Goal: Information Seeking & Learning: Learn about a topic

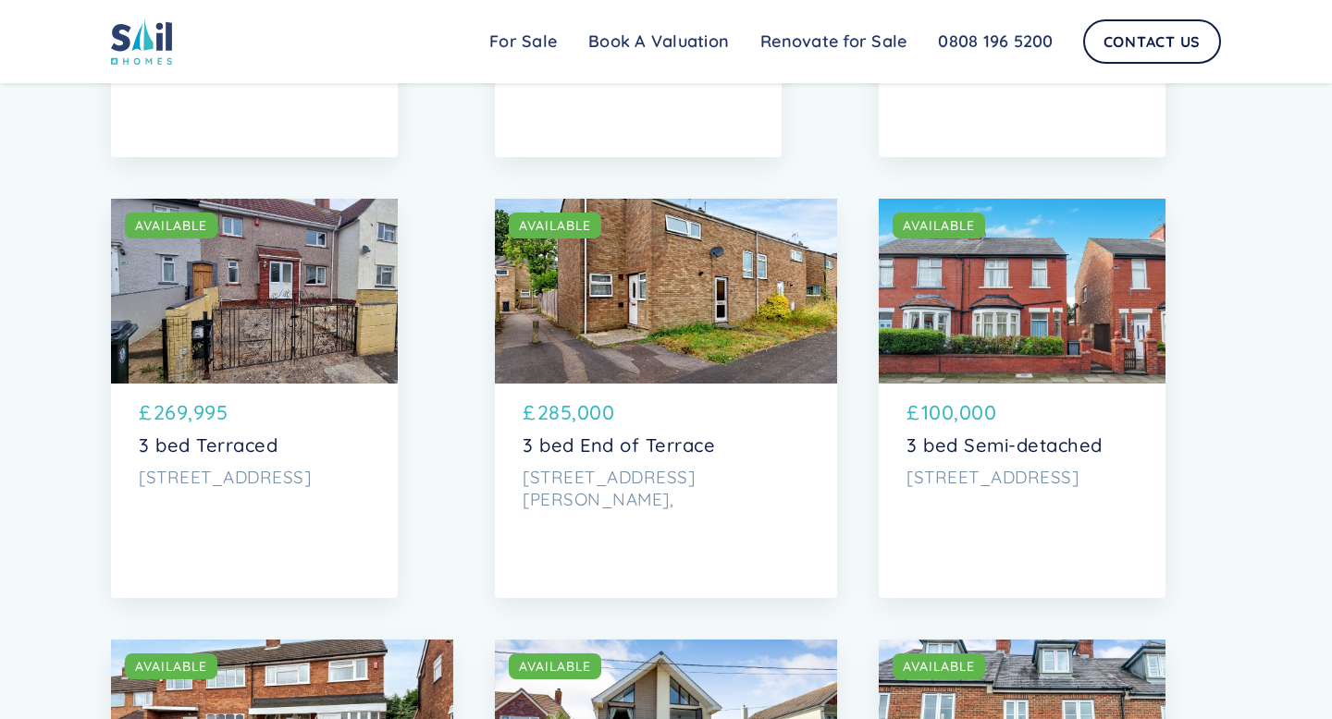
scroll to position [1386, 0]
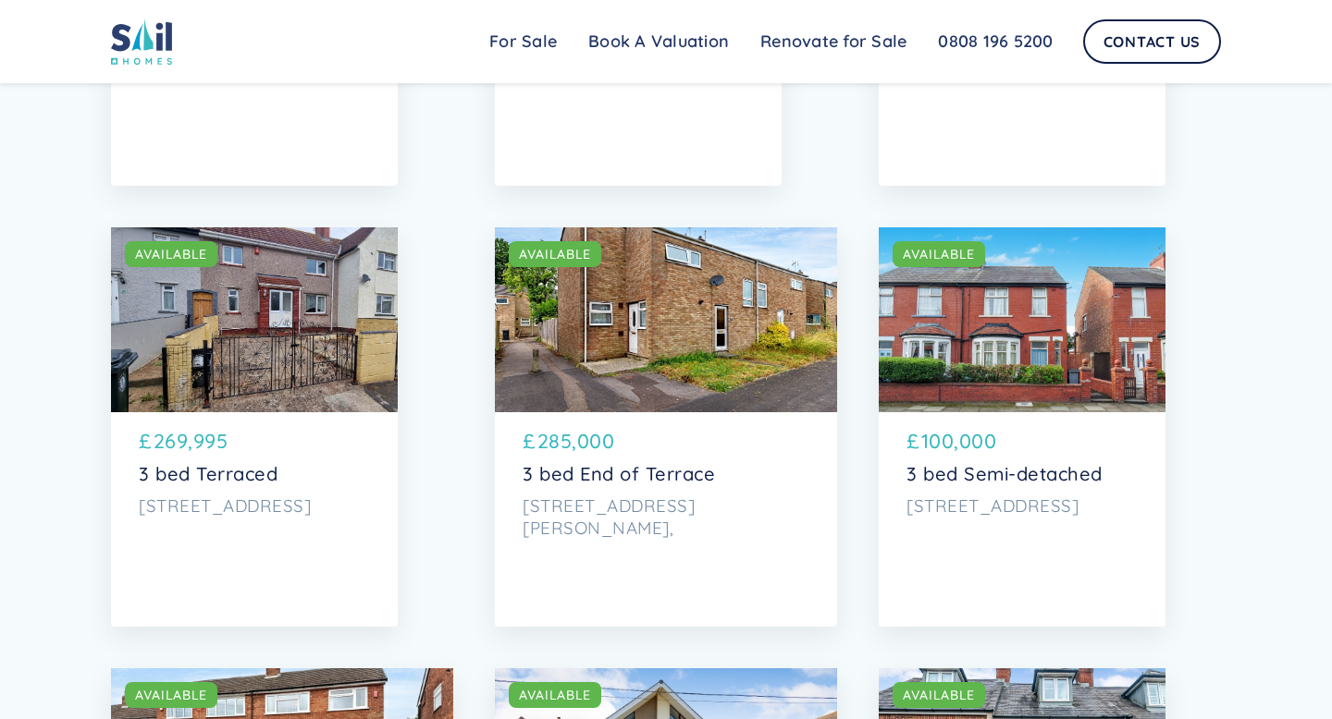
click at [940, 442] on p "100,000" at bounding box center [959, 441] width 76 height 30
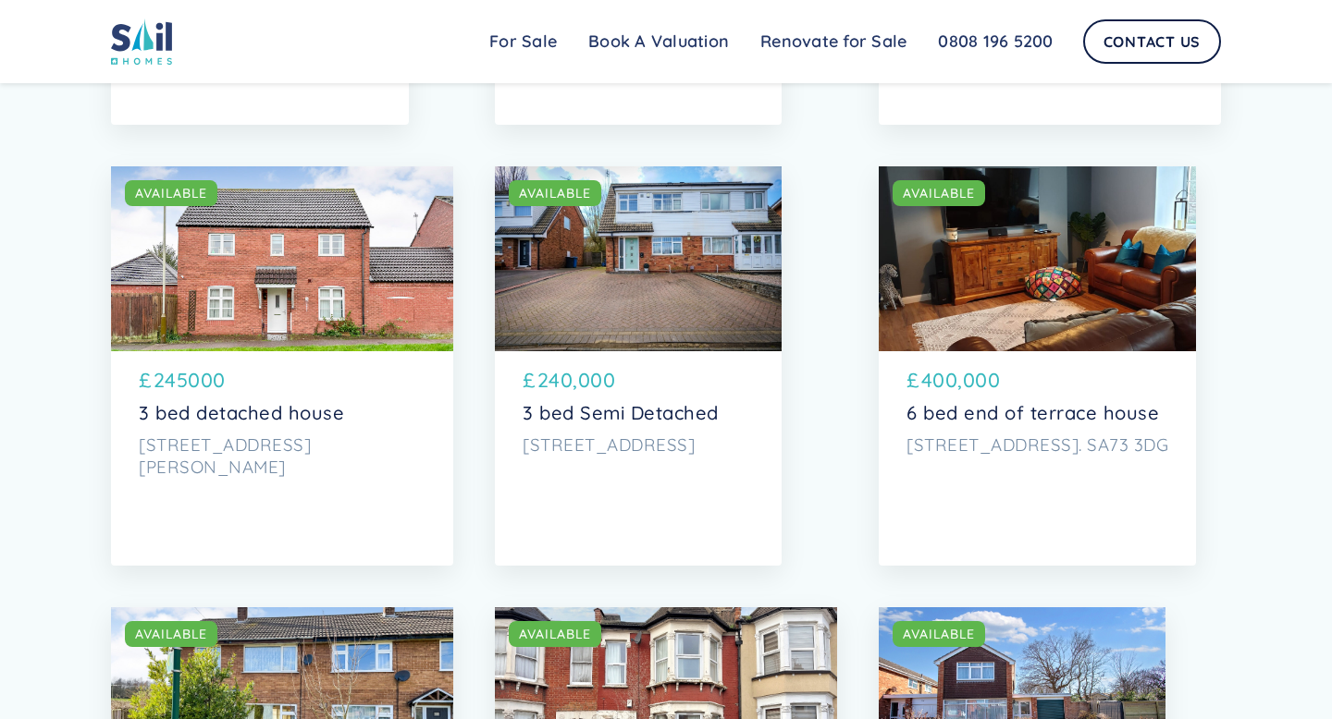
scroll to position [4543, 0]
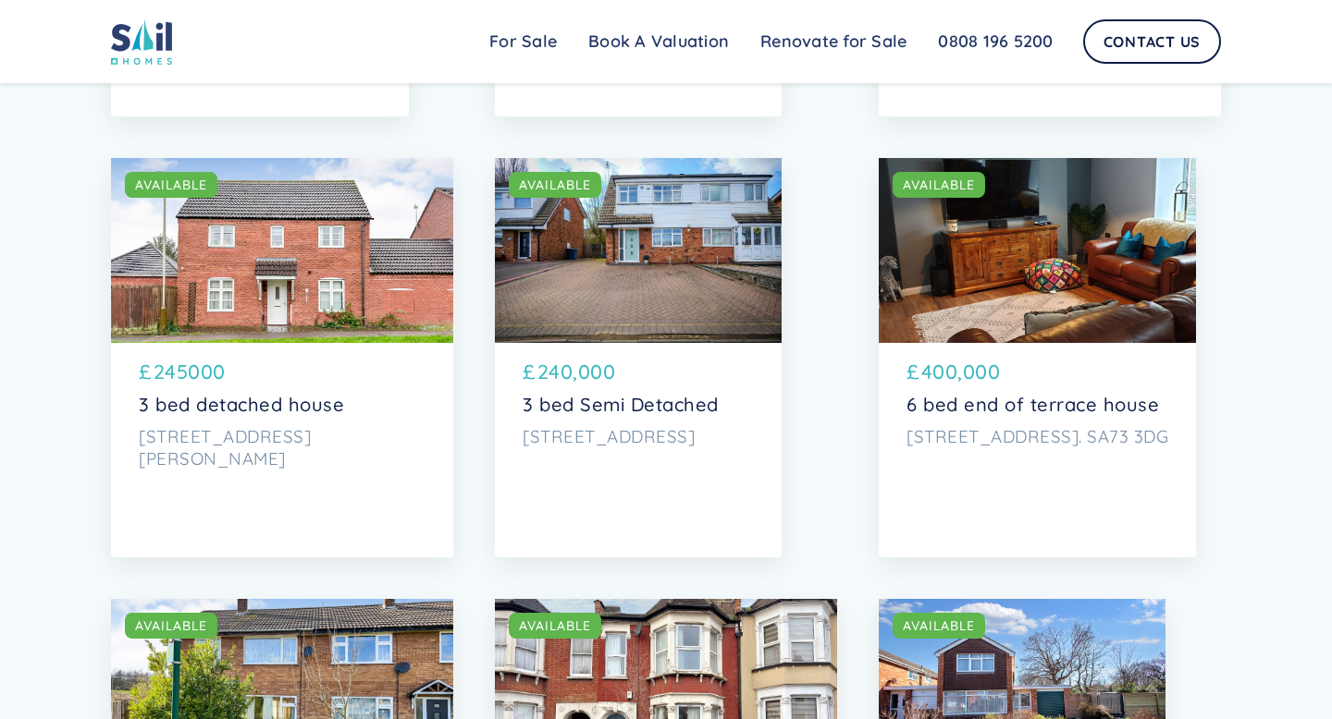
click at [248, 404] on p "3 bed detached house" at bounding box center [282, 405] width 287 height 22
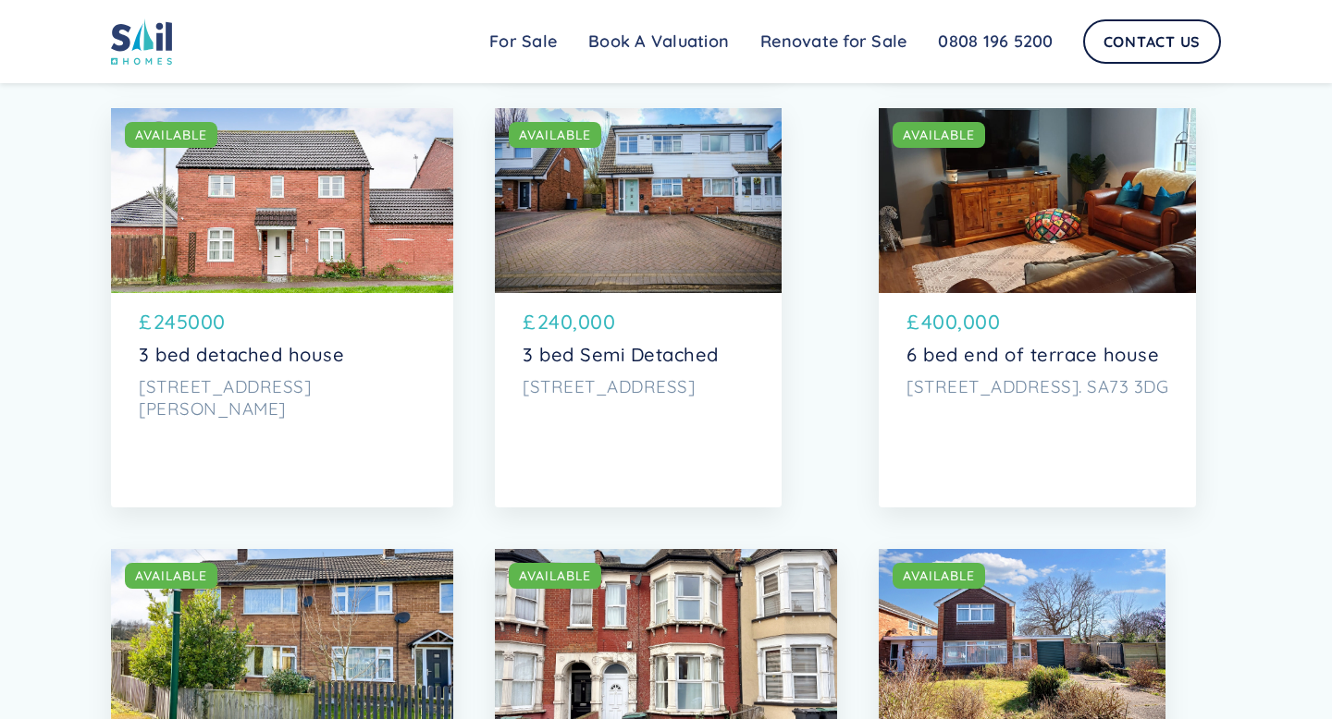
scroll to position [4598, 0]
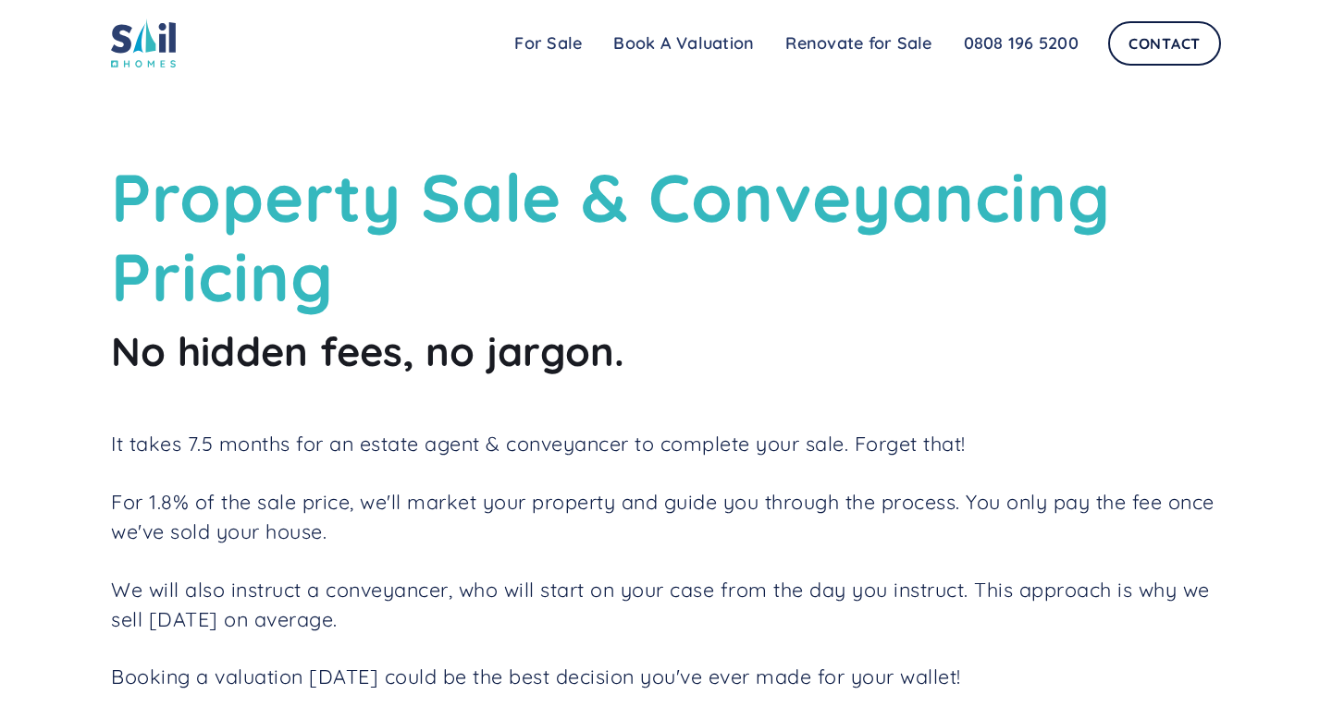
scroll to position [151, 0]
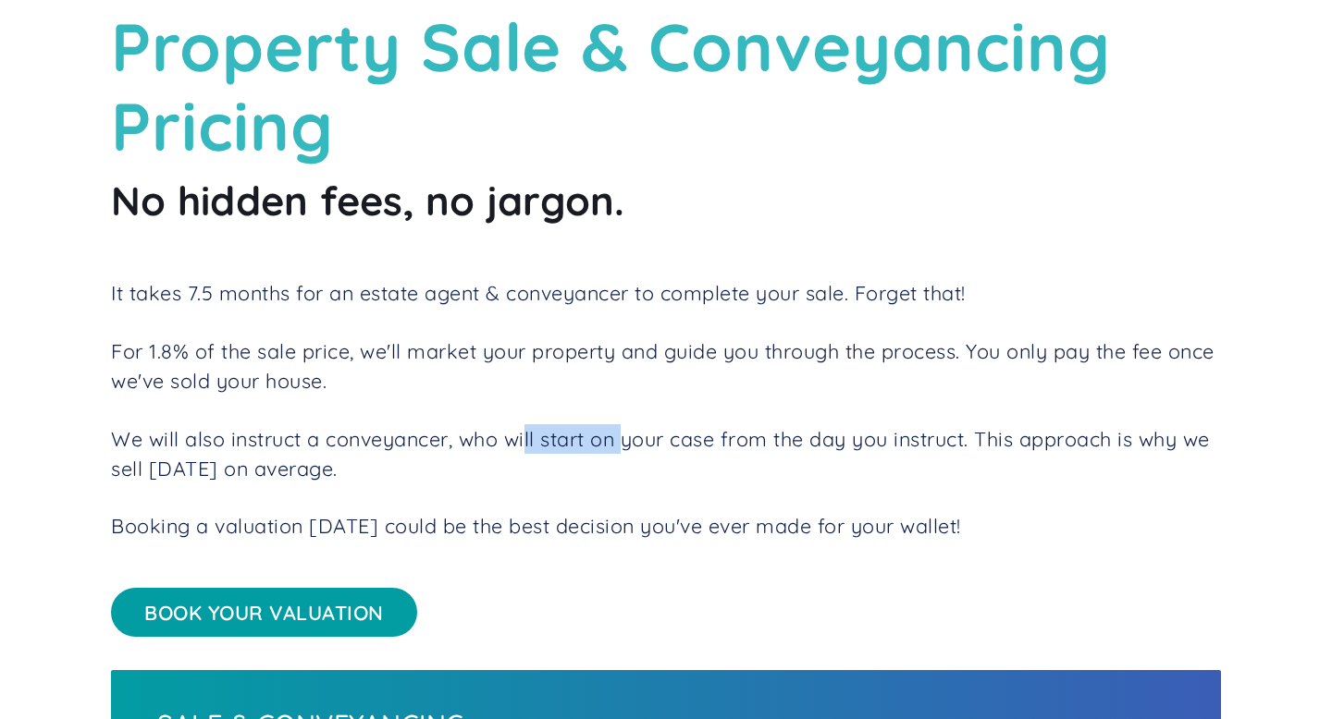
drag, startPoint x: 527, startPoint y: 443, endPoint x: 631, endPoint y: 445, distance: 103.6
click at [631, 445] on p "We will also instruct a conveyancer, who will start on your case from the day y…" at bounding box center [666, 454] width 1110 height 60
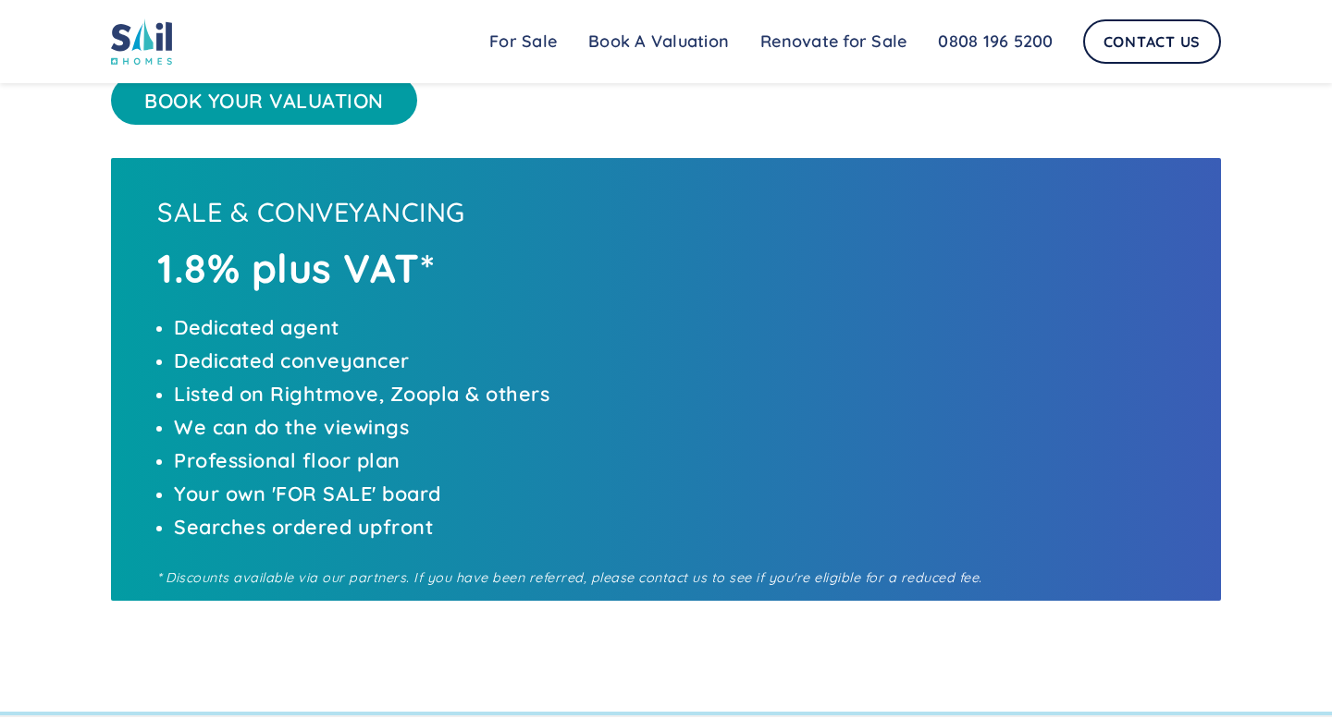
scroll to position [0, 0]
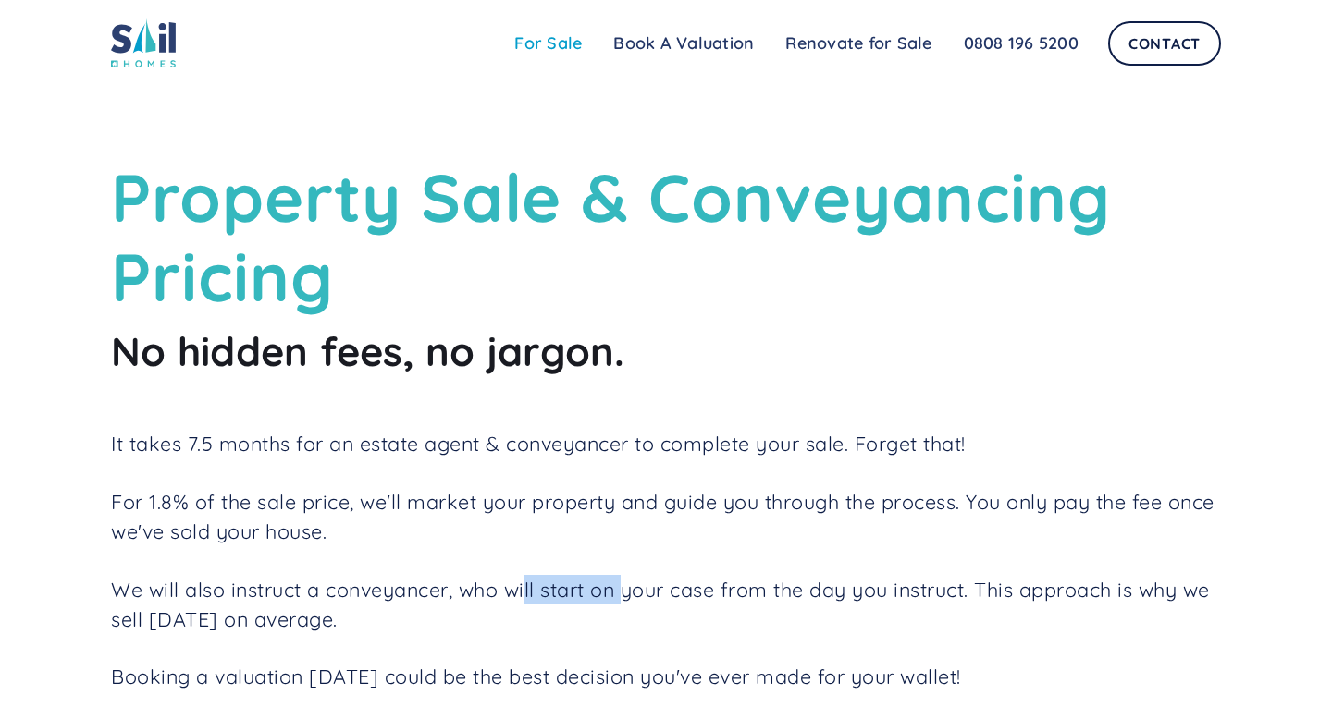
click at [561, 42] on link "For Sale" at bounding box center [547, 43] width 99 height 37
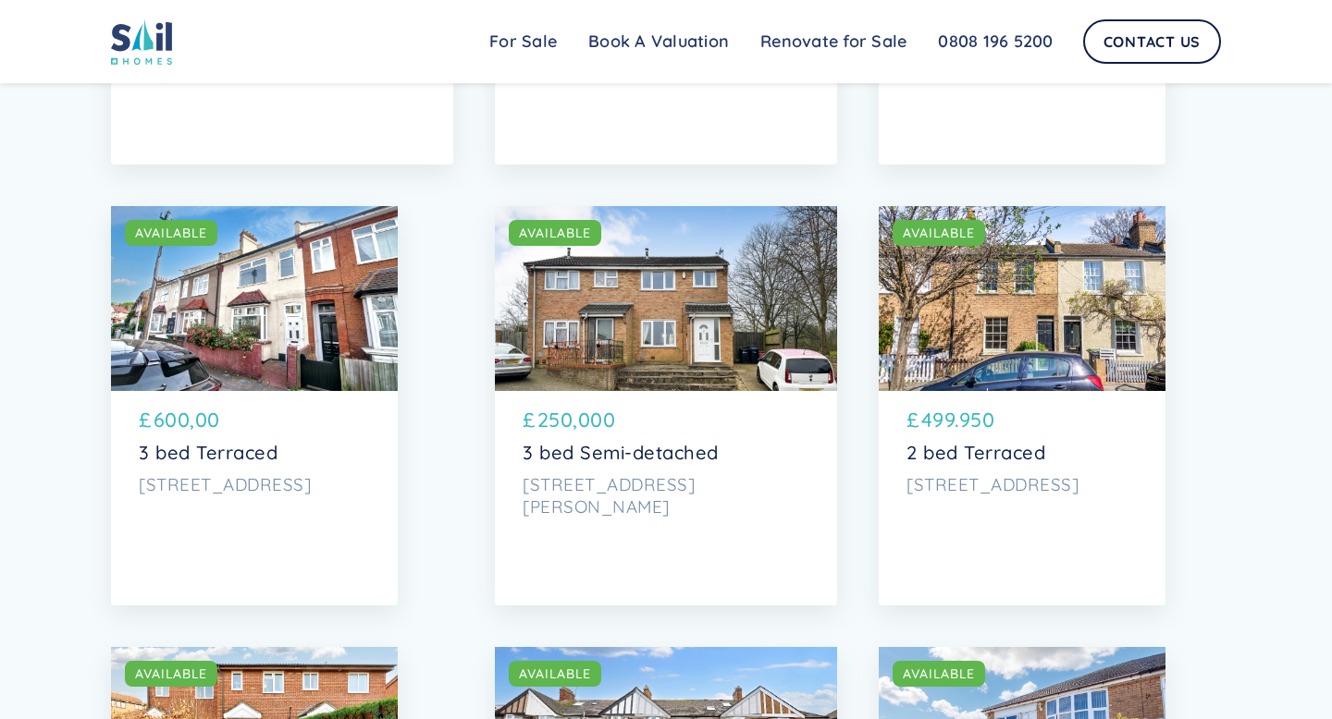
scroll to position [5378, 0]
click at [955, 435] on div "£ 499.950" at bounding box center [1021, 422] width 231 height 37
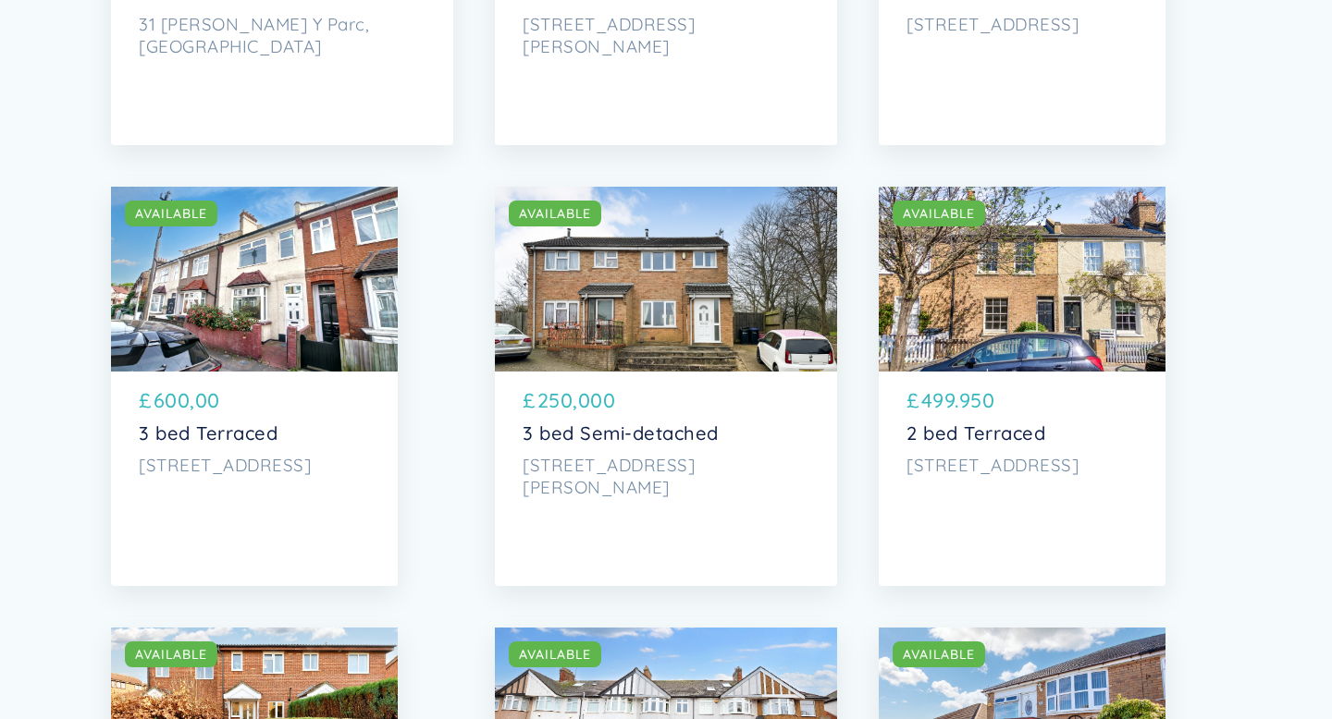
scroll to position [5398, 0]
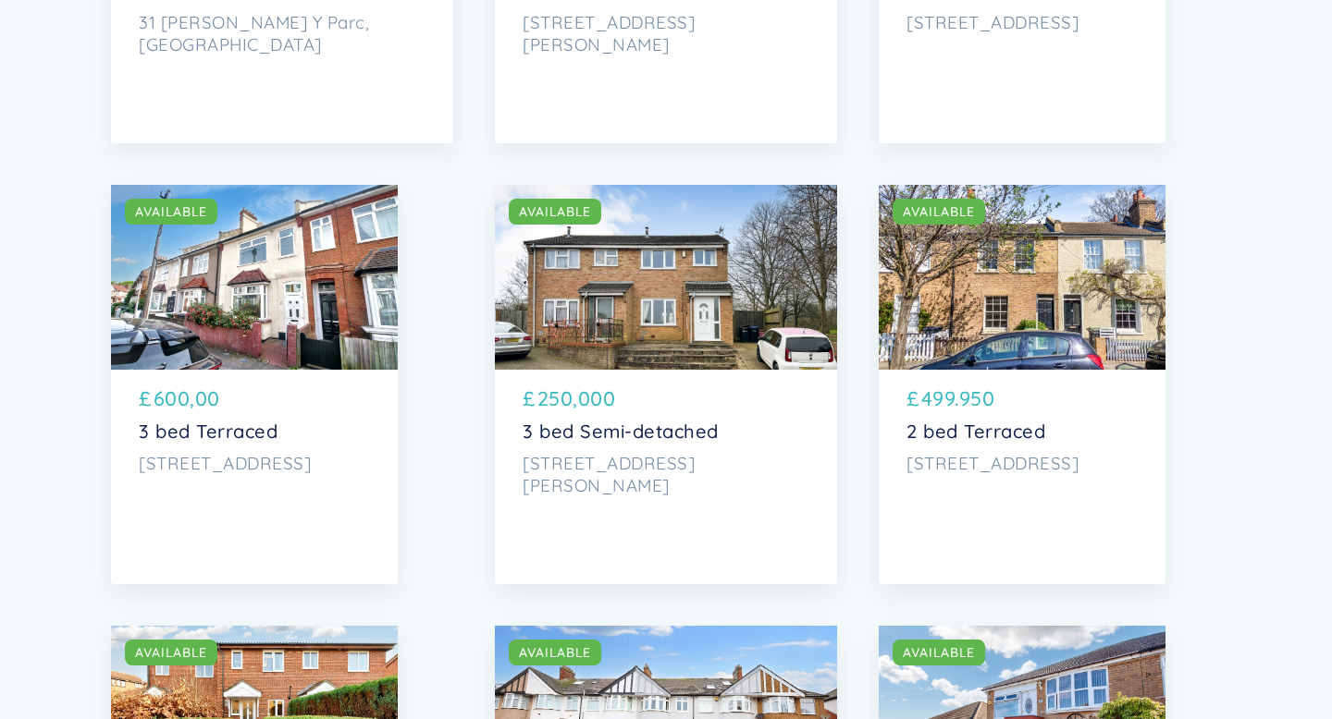
click at [593, 336] on div "SOLD AVAILABLE" at bounding box center [666, 277] width 342 height 185
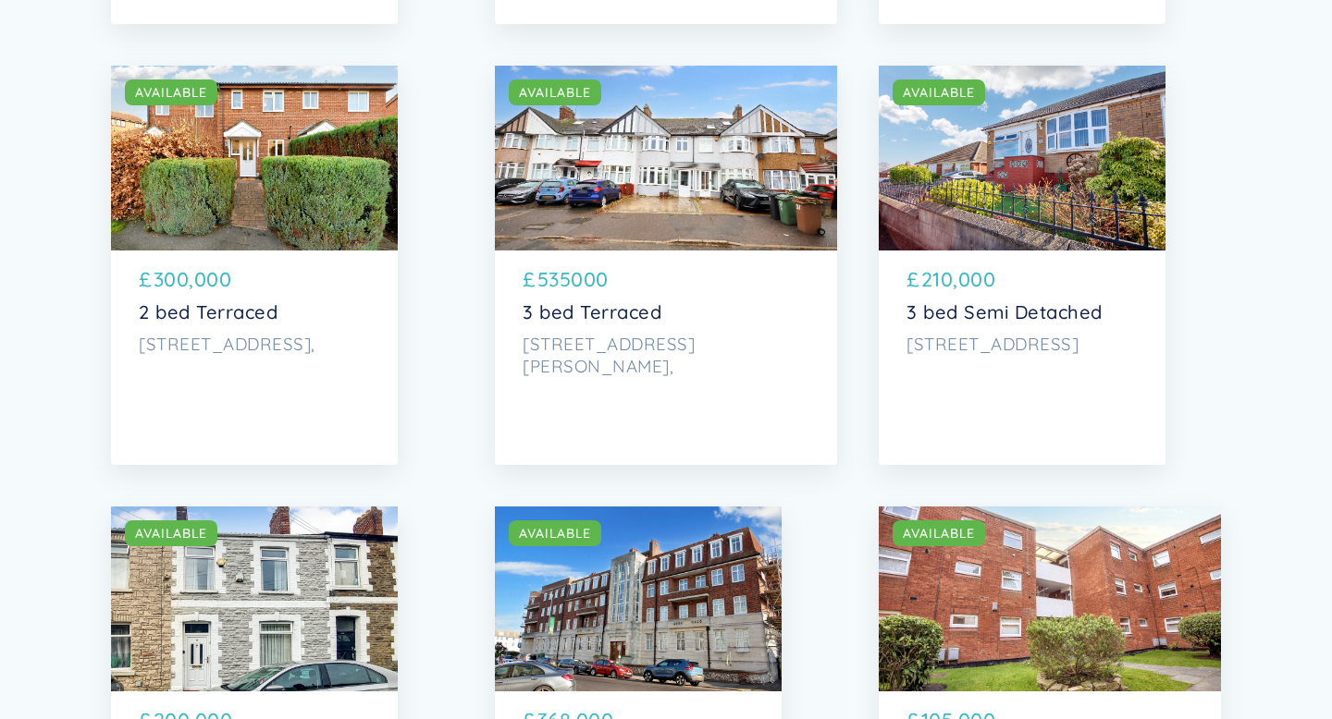
scroll to position [5958, 0]
click at [318, 289] on div "£ 300,000" at bounding box center [254, 283] width 231 height 37
click at [276, 324] on p "2 bed Terraced" at bounding box center [254, 313] width 231 height 22
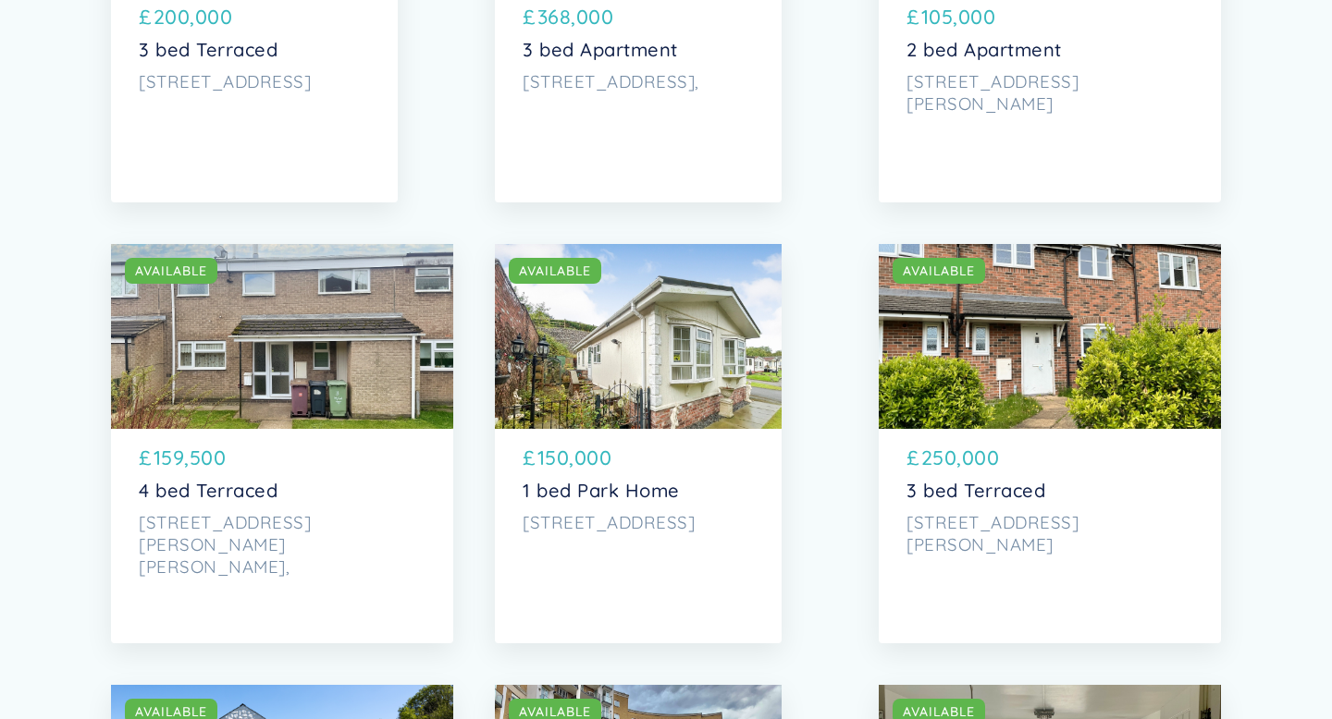
scroll to position [6667, 0]
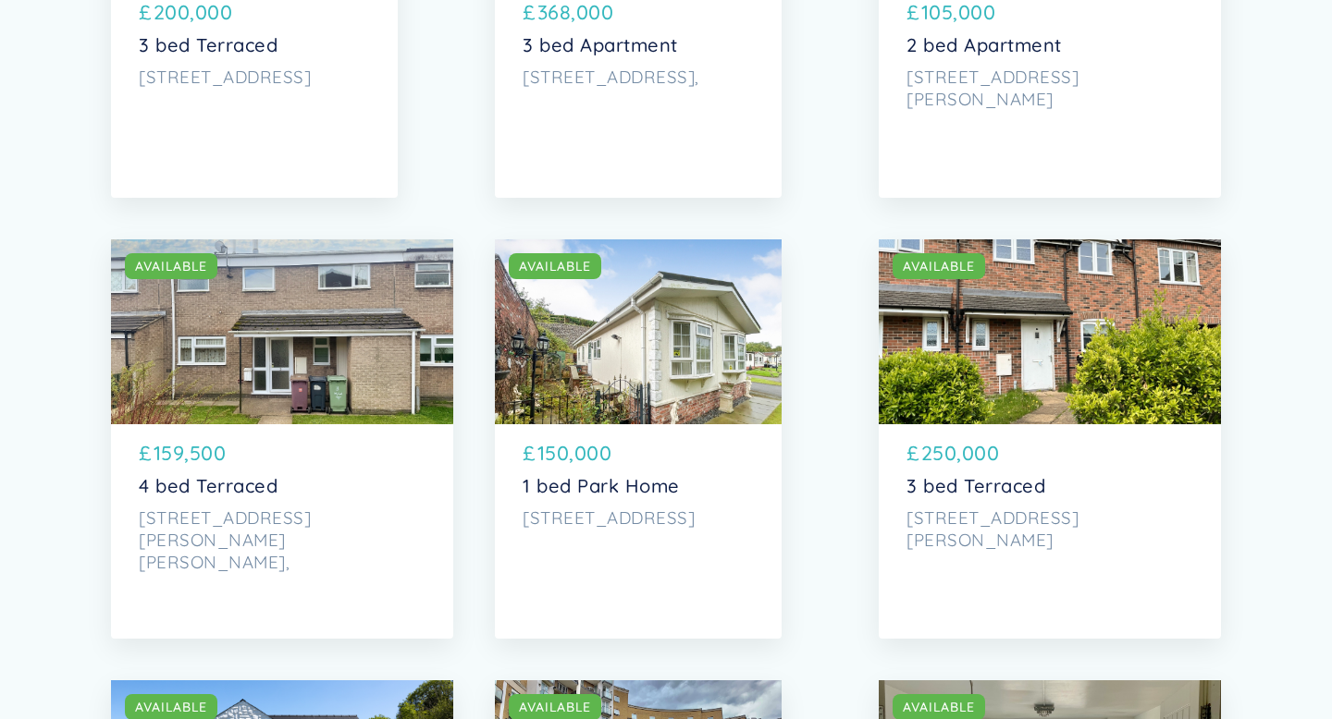
click at [320, 378] on div "SOLD AVAILABLE" at bounding box center [282, 331] width 342 height 185
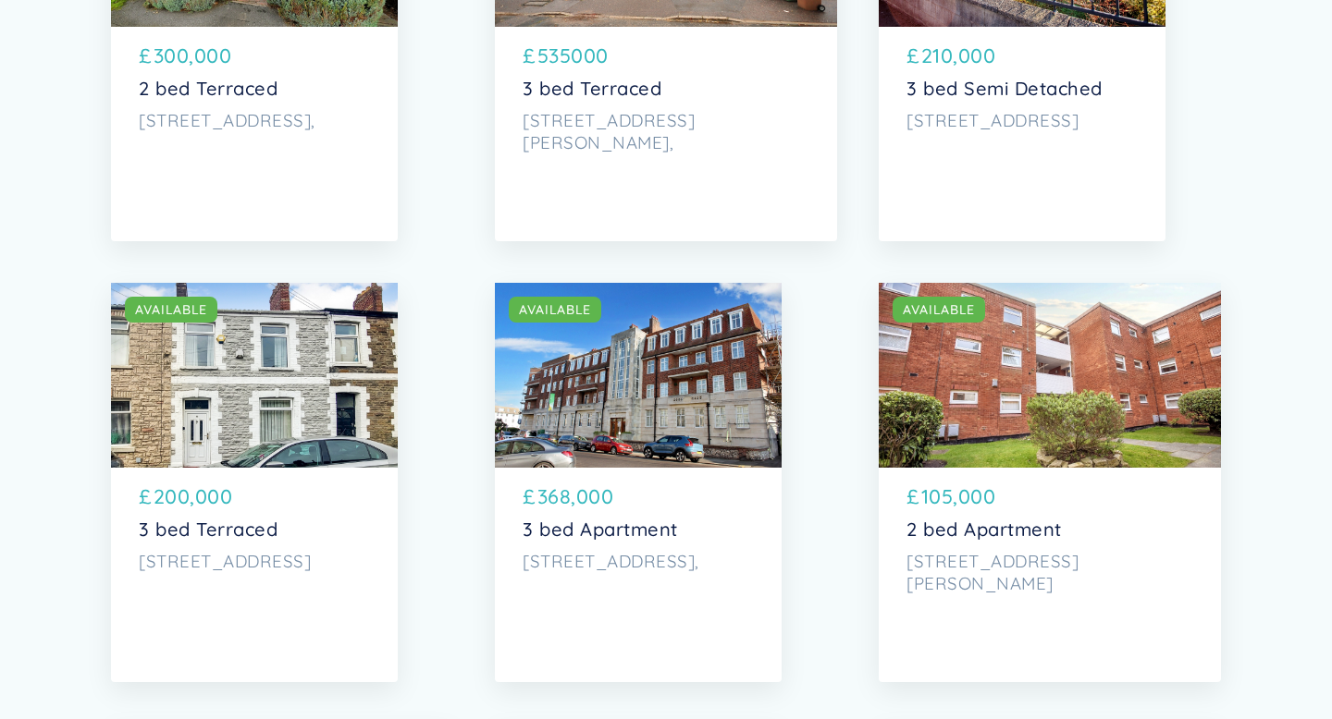
scroll to position [6135, 0]
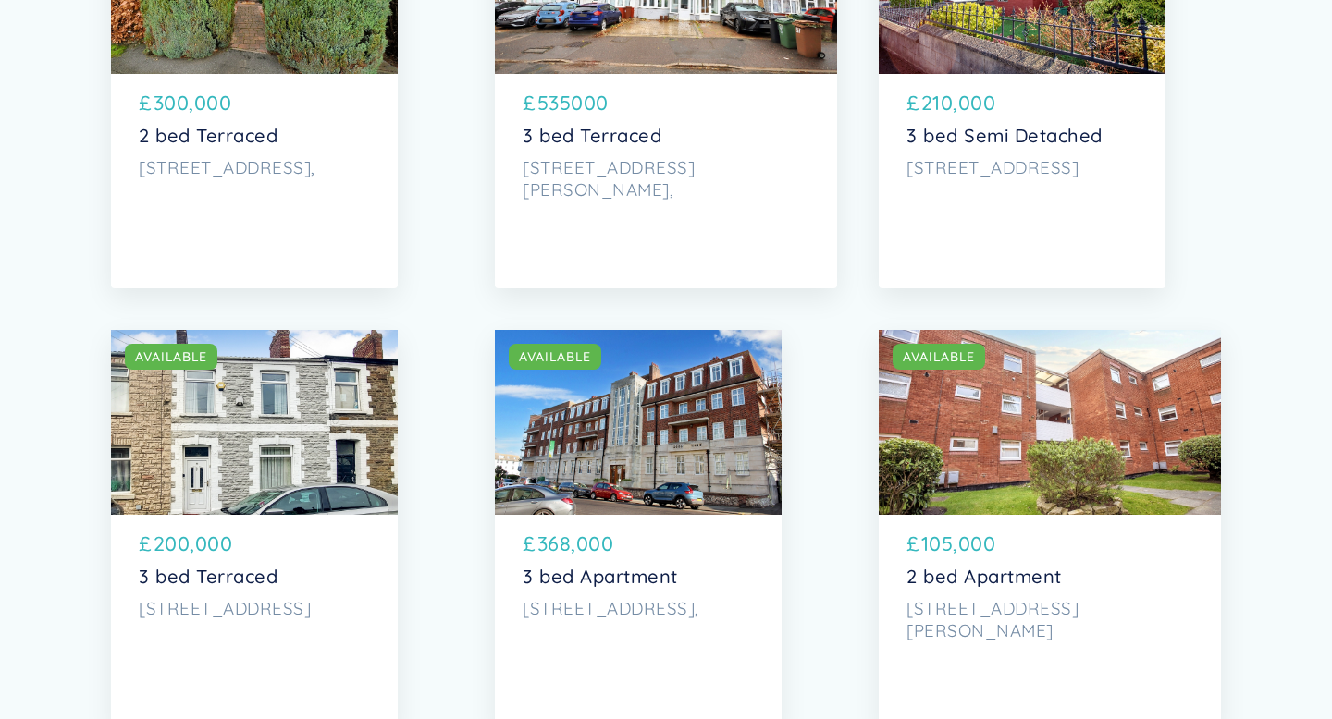
click at [307, 485] on div "SOLD AVAILABLE" at bounding box center [254, 422] width 287 height 185
